Goal: Information Seeking & Learning: Learn about a topic

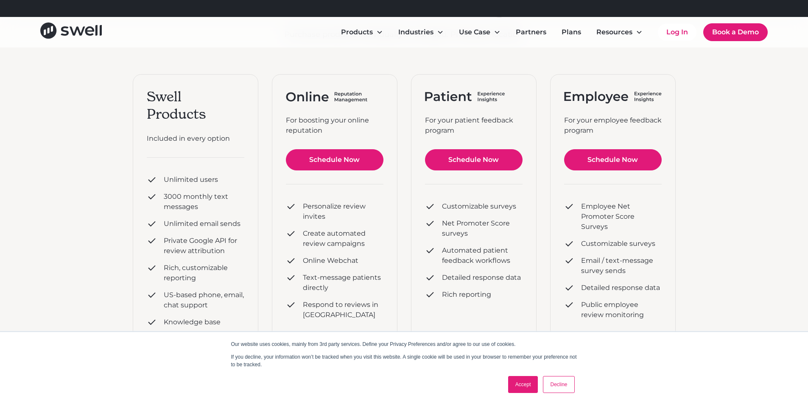
scroll to position [212, 0]
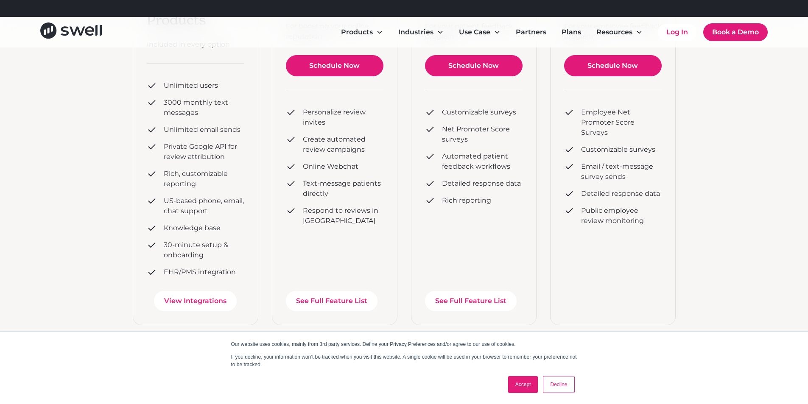
click at [9, 180] on div "plans Practice Experience Management Purchase products individually or bundled.…" at bounding box center [404, 322] width 808 height 975
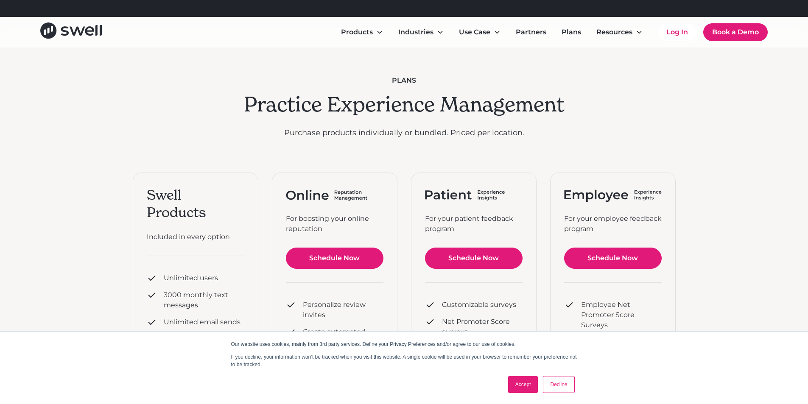
scroll to position [0, 0]
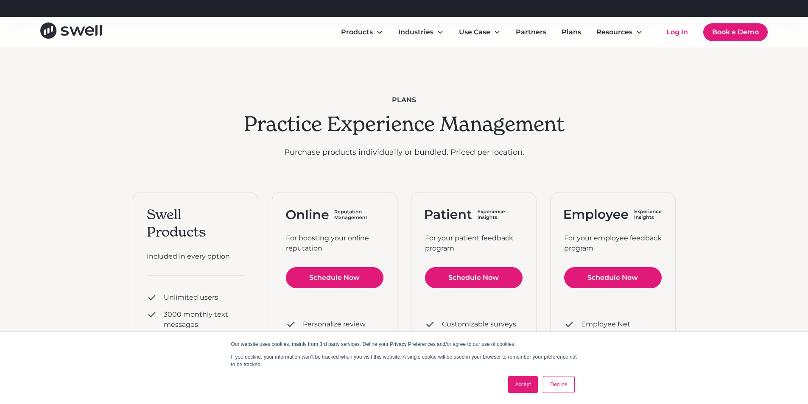
click at [521, 381] on link "Accept" at bounding box center [523, 384] width 30 height 17
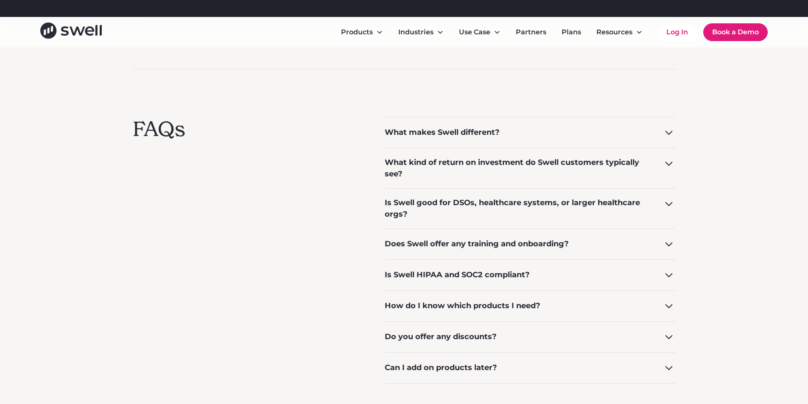
scroll to position [552, 0]
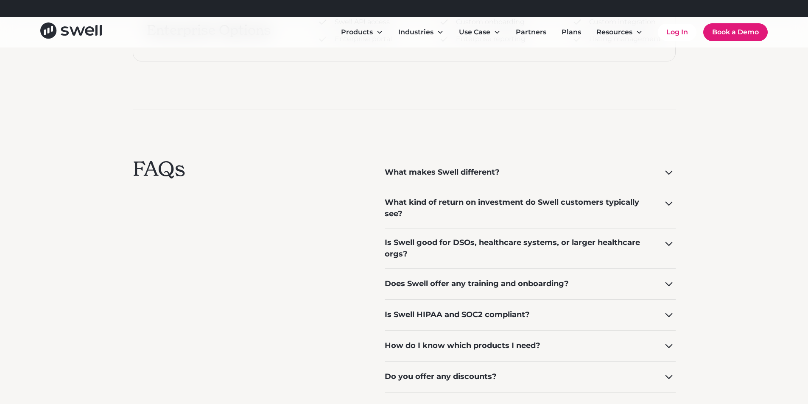
click at [498, 315] on div "Is Swell HIPAA and SOC2 compliant?" at bounding box center [457, 314] width 145 height 11
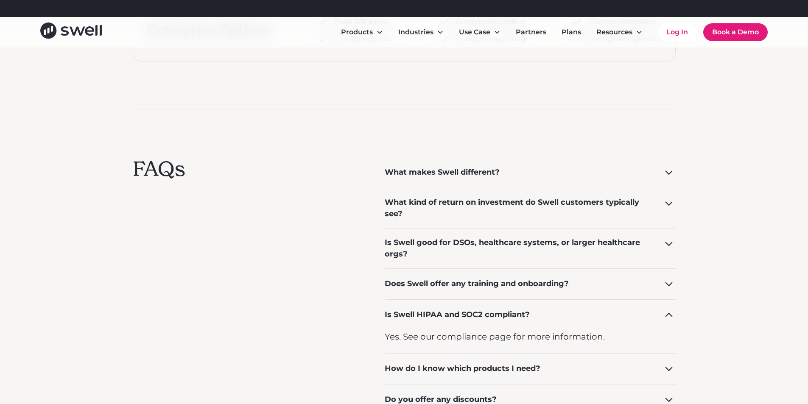
click at [503, 286] on div "Does Swell offer any training and onboarding?" at bounding box center [477, 283] width 184 height 11
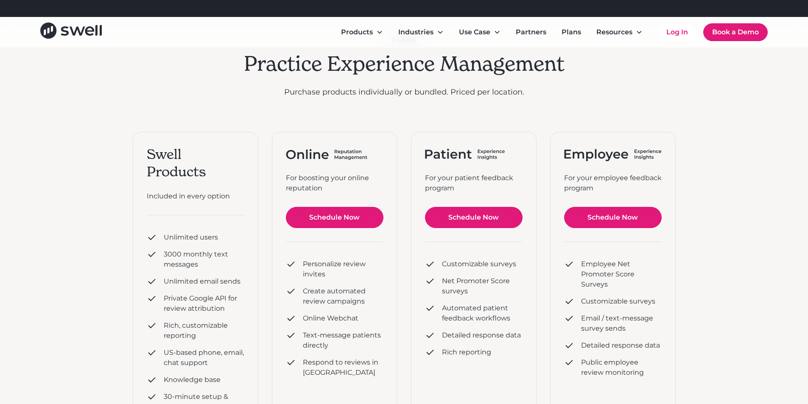
scroll to position [0, 0]
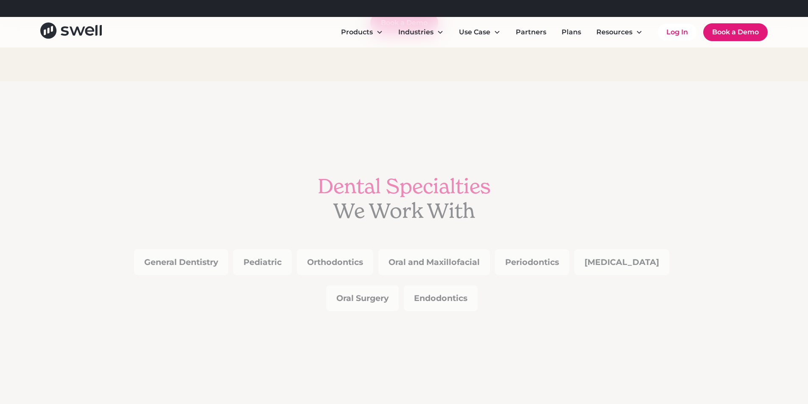
scroll to position [806, 0]
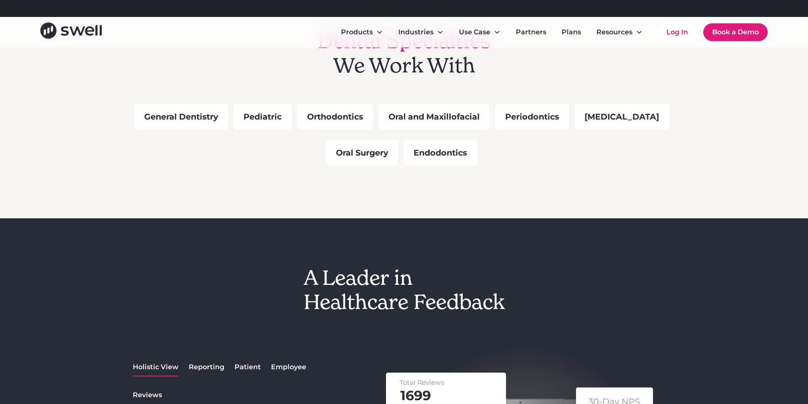
click at [193, 123] on div "General Dentistry" at bounding box center [181, 117] width 94 height 26
click at [193, 116] on div "General Dentistry" at bounding box center [181, 117] width 94 height 26
